Goal: Find specific page/section: Find specific page/section

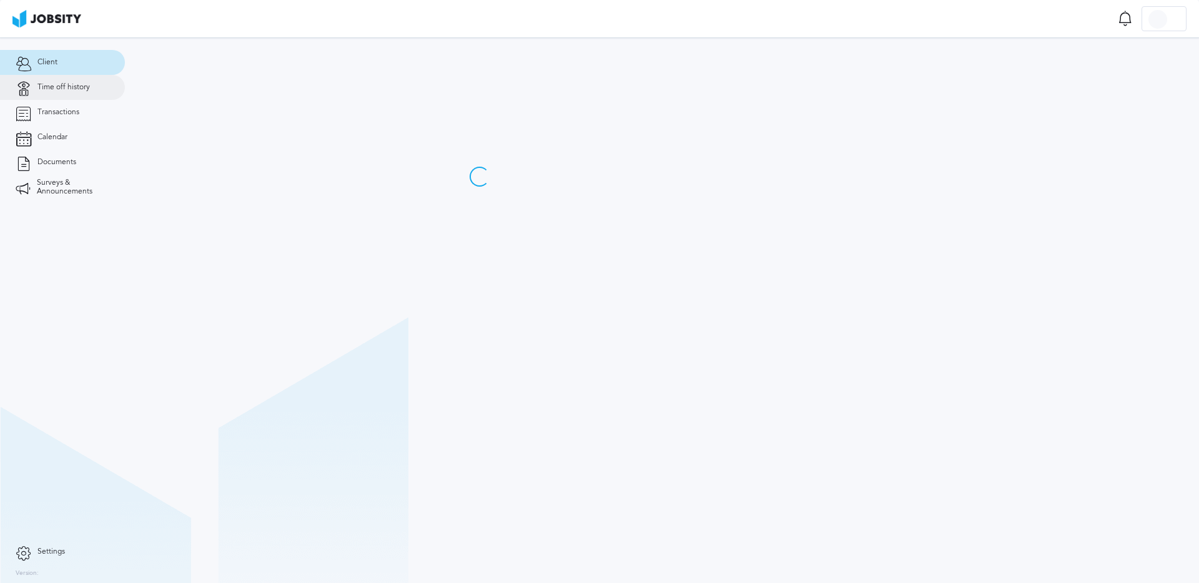
click at [64, 85] on span "Time off history" at bounding box center [63, 87] width 52 height 9
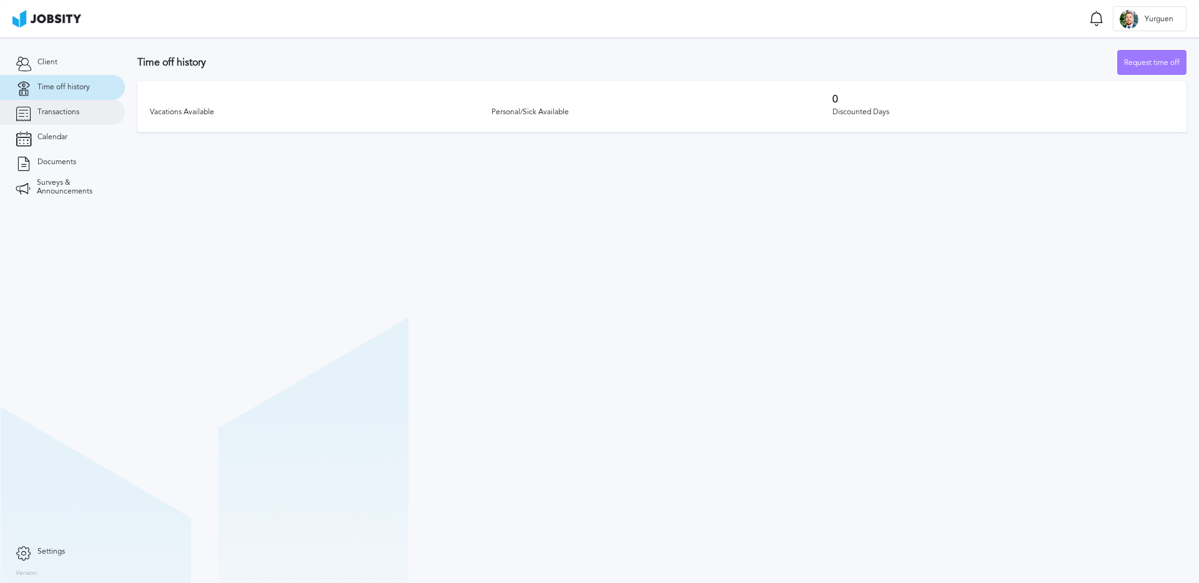
click at [58, 114] on span "Transactions" at bounding box center [58, 112] width 42 height 9
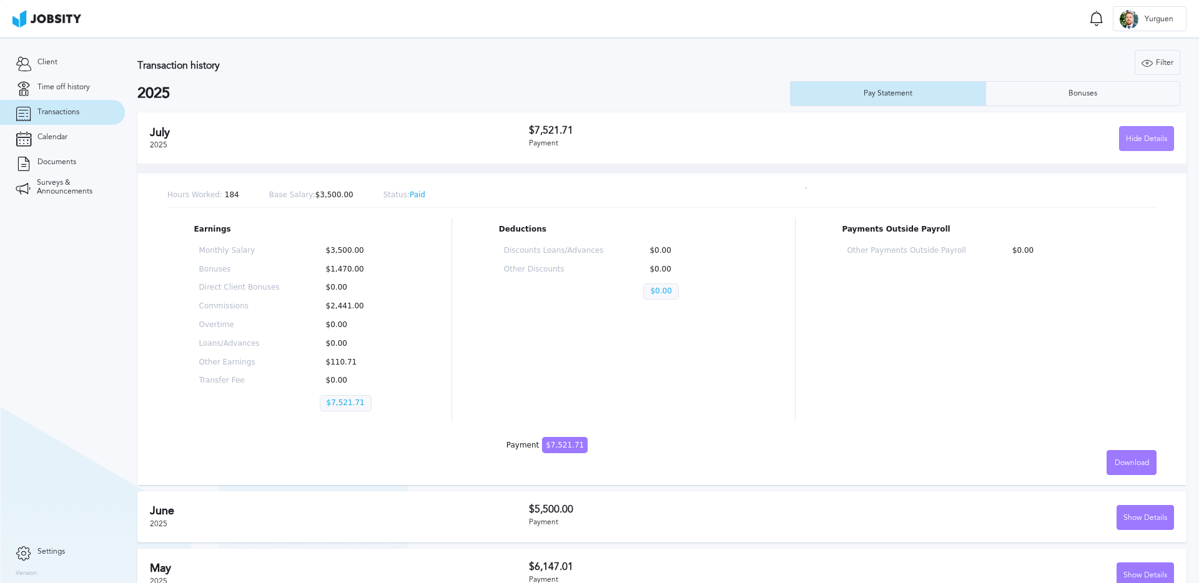
click at [1144, 141] on div "Hide Details" at bounding box center [1147, 139] width 54 height 25
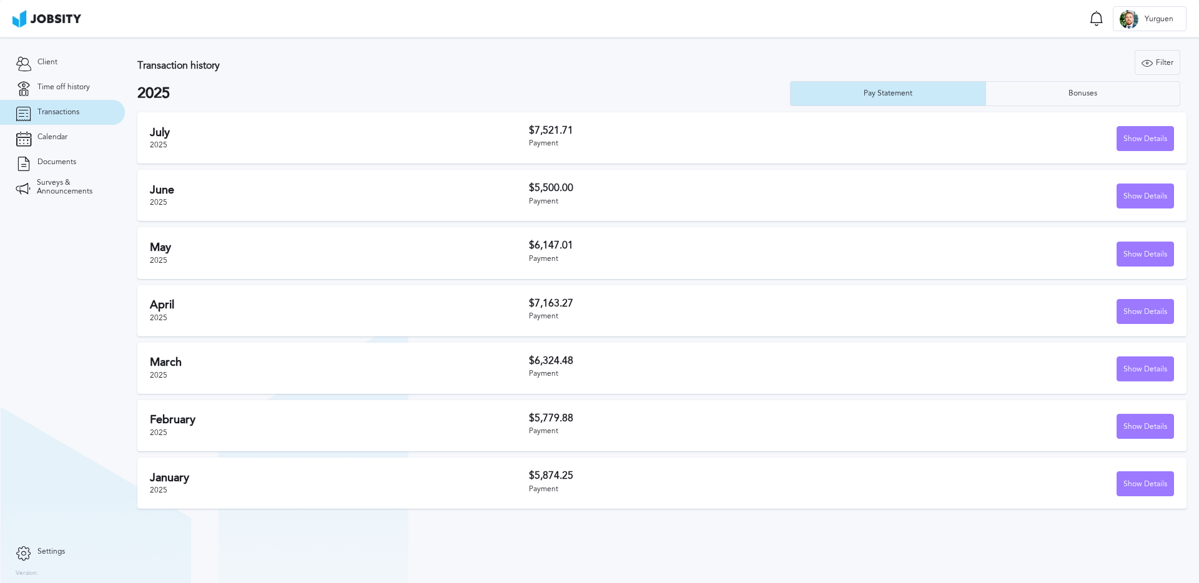
click at [636, 132] on h3 "$7,521.71" at bounding box center [690, 130] width 323 height 11
click at [1162, 151] on div "Show Details" at bounding box center [1145, 139] width 56 height 25
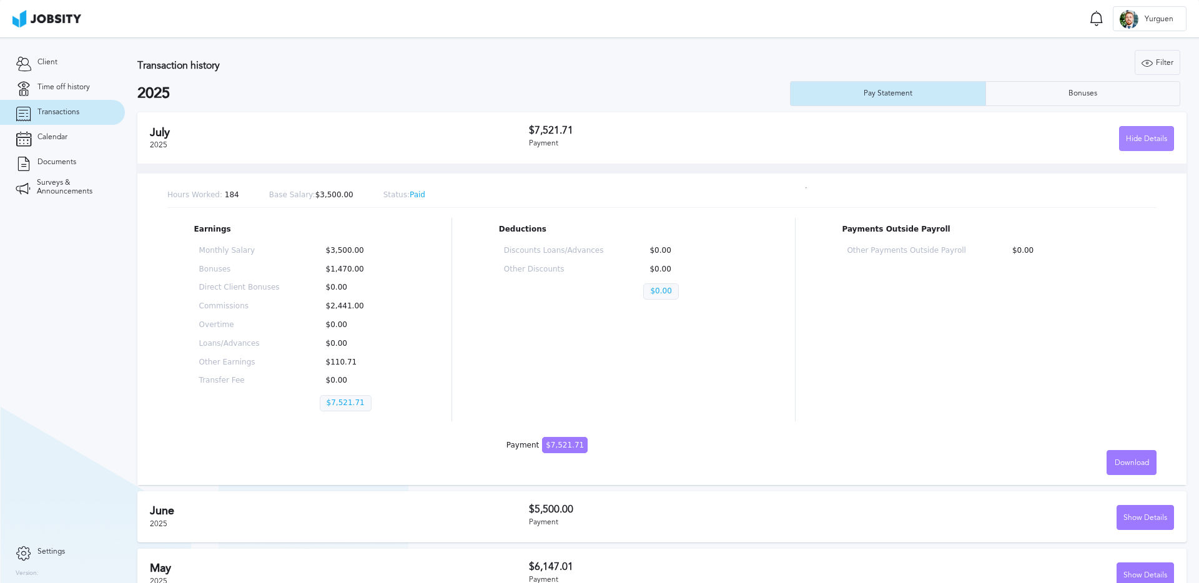
click at [1137, 134] on div "Hide Details" at bounding box center [1147, 139] width 54 height 25
